Goal: Register for event/course

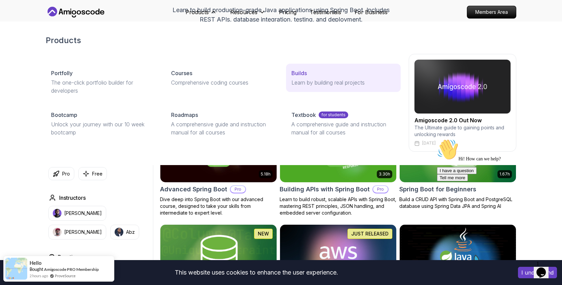
click at [292, 81] on p "Learn by building real projects" at bounding box center [344, 82] width 104 height 8
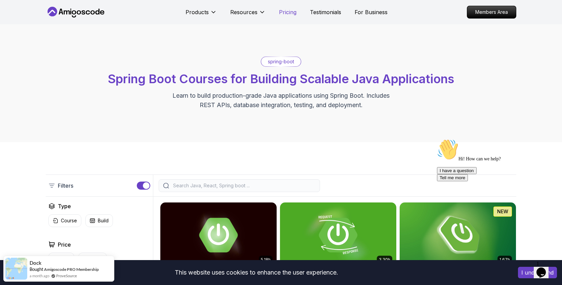
click at [291, 15] on p "Pricing" at bounding box center [287, 12] width 17 height 8
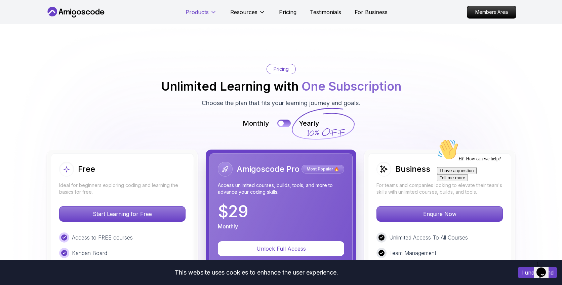
click at [210, 13] on button "Products" at bounding box center [201, 14] width 31 height 13
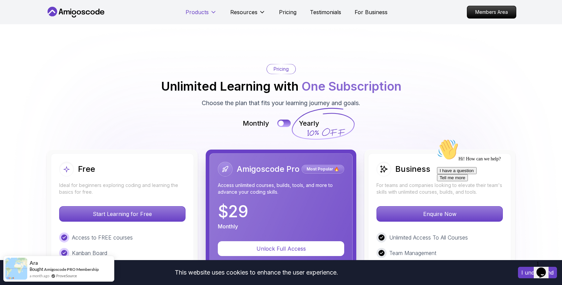
click at [214, 16] on button "Products" at bounding box center [201, 14] width 31 height 13
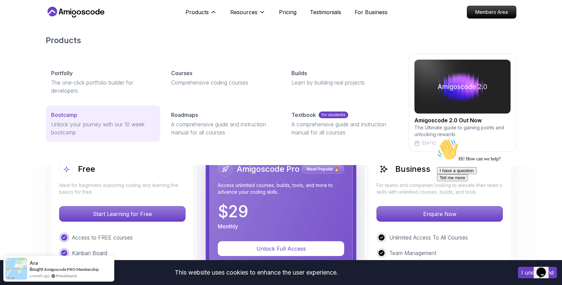
click at [89, 119] on link "Bootcamp Unlock your journey with our 10 week bootcamp" at bounding box center [103, 123] width 115 height 36
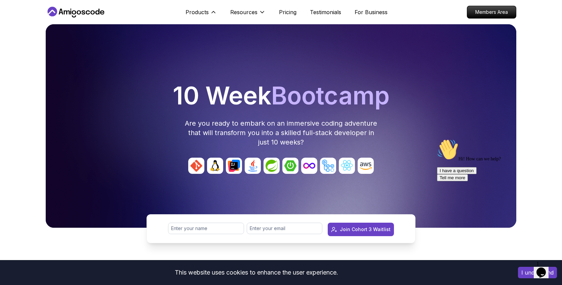
click at [48, 209] on div "Join Waitlist Now! Join Cohort 3 Waitlist" at bounding box center [281, 222] width 562 height 42
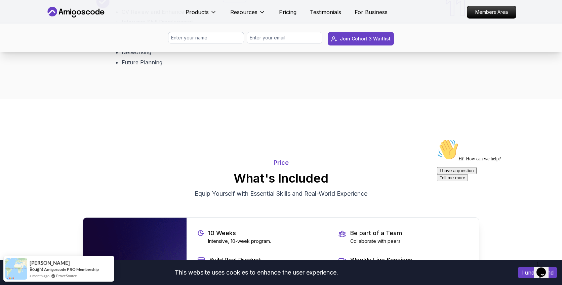
scroll to position [1249, 0]
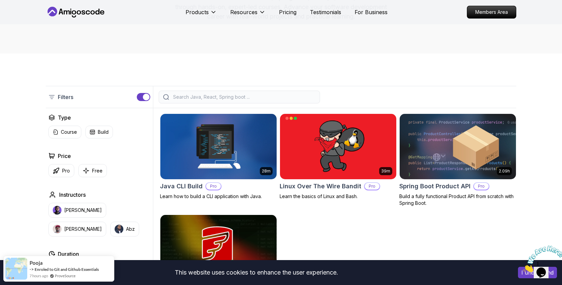
scroll to position [102, 0]
